Goal: Find specific page/section: Find specific page/section

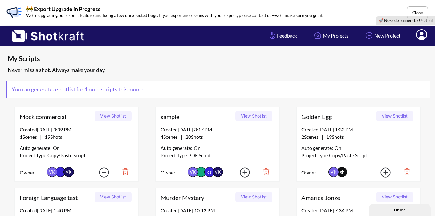
click at [423, 38] on icon at bounding box center [421, 35] width 6 height 7
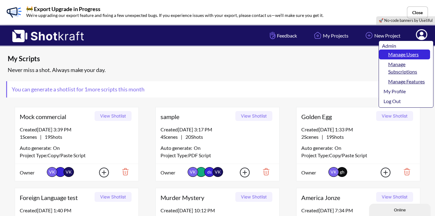
click at [409, 55] on link "Manage Users" at bounding box center [404, 55] width 51 height 10
